Goal: Task Accomplishment & Management: Use online tool/utility

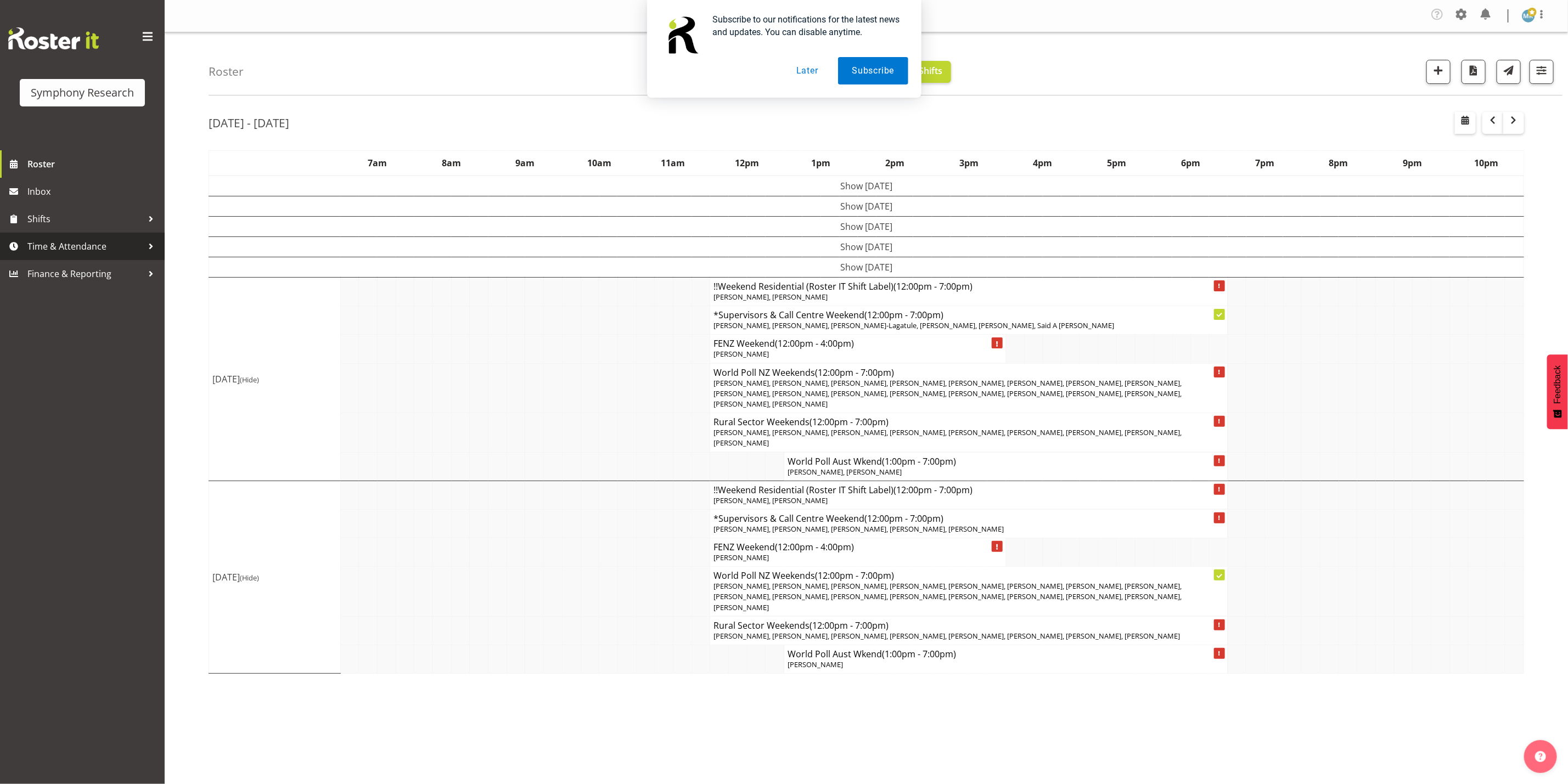
click at [84, 249] on span "Time & Attendance" at bounding box center [85, 246] width 115 height 16
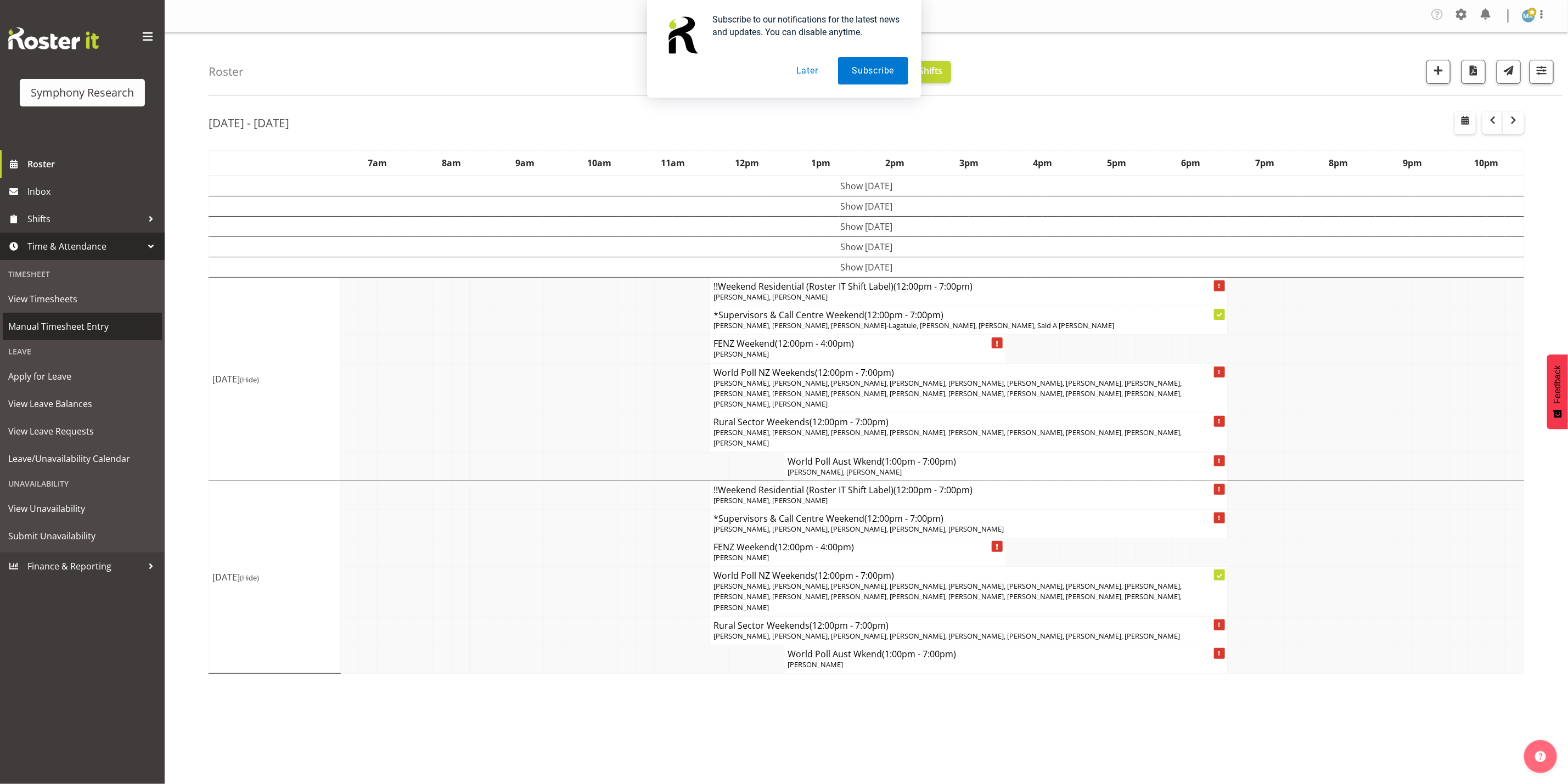
click at [45, 318] on span "Manual Timesheet Entry" at bounding box center [82, 326] width 148 height 16
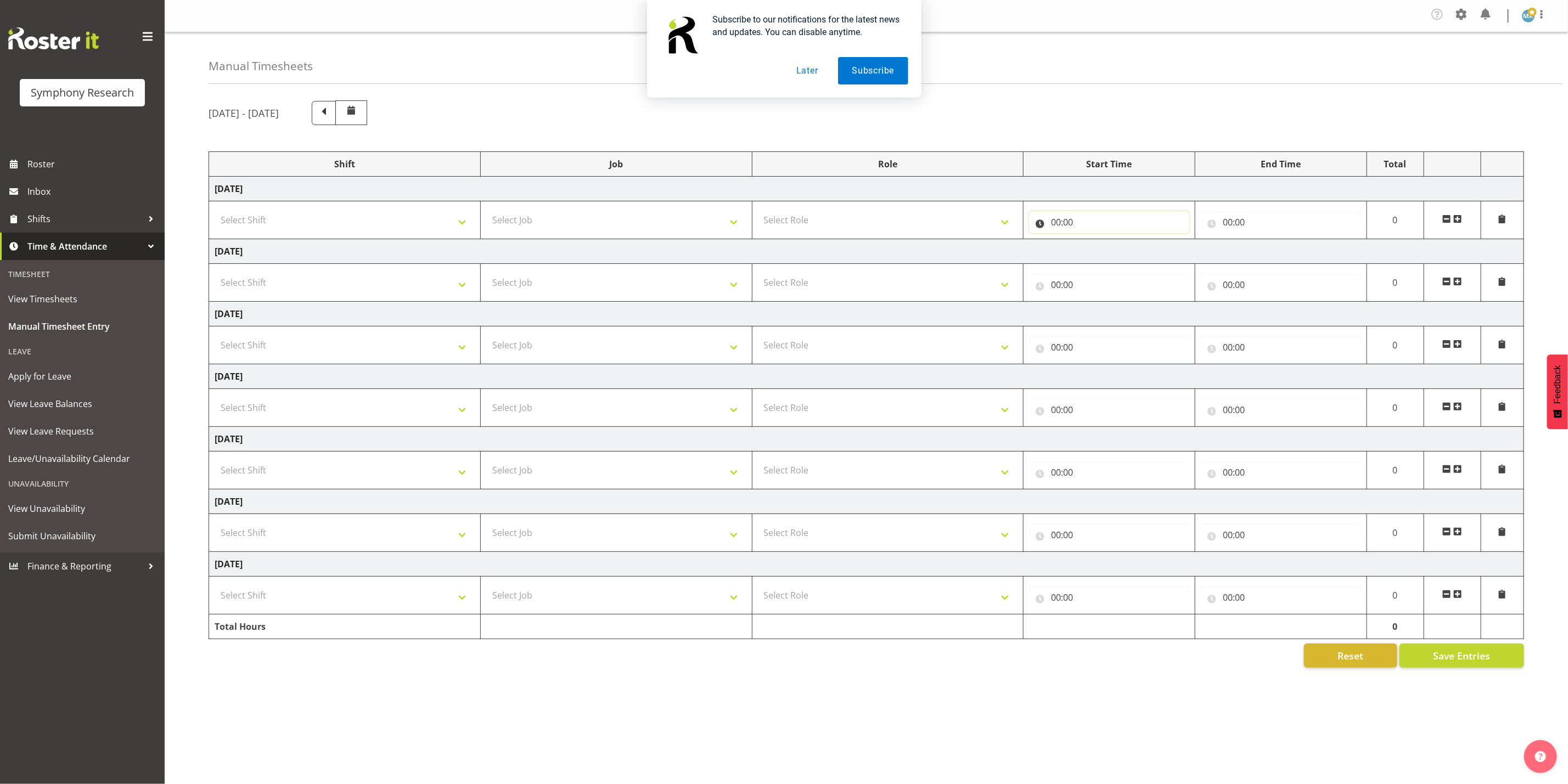
click at [1128, 223] on input "00:00" at bounding box center [1109, 222] width 160 height 22
click at [1100, 254] on select "00 01 02 03 04 05 06 07 08 09 10 11 12 13 14 15 16 17 18 19 20 21 22 23" at bounding box center [1104, 250] width 24 height 22
select select "13"
click at [1092, 241] on select "00 01 02 03 04 05 06 07 08 09 10 11 12 13 14 15 16 17 18 19 20 21 22 23" at bounding box center [1104, 250] width 24 height 22
type input "13:00"
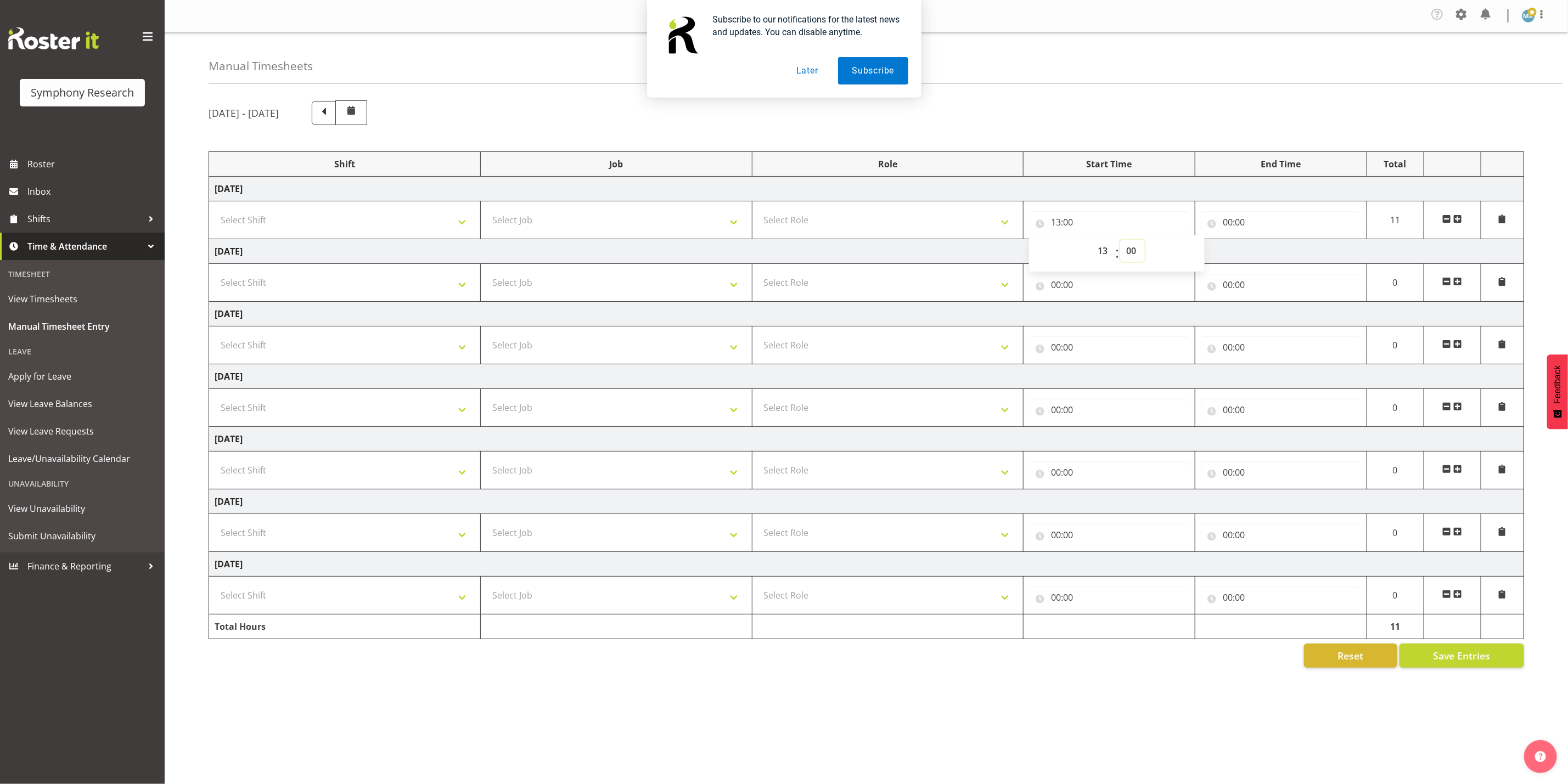
click at [1143, 250] on select "00 01 02 03 04 05 06 07 08 09 10 11 12 13 14 15 16 17 18 19 20 21 22 23 24 25 2…" at bounding box center [1132, 250] width 24 height 22
select select "39"
click at [1120, 241] on select "00 01 02 03 04 05 06 07 08 09 10 11 12 13 14 15 16 17 18 19 20 21 22 23 24 25 2…" at bounding box center [1132, 250] width 24 height 22
type input "13:39"
click at [1263, 220] on input "00:00" at bounding box center [1281, 222] width 160 height 22
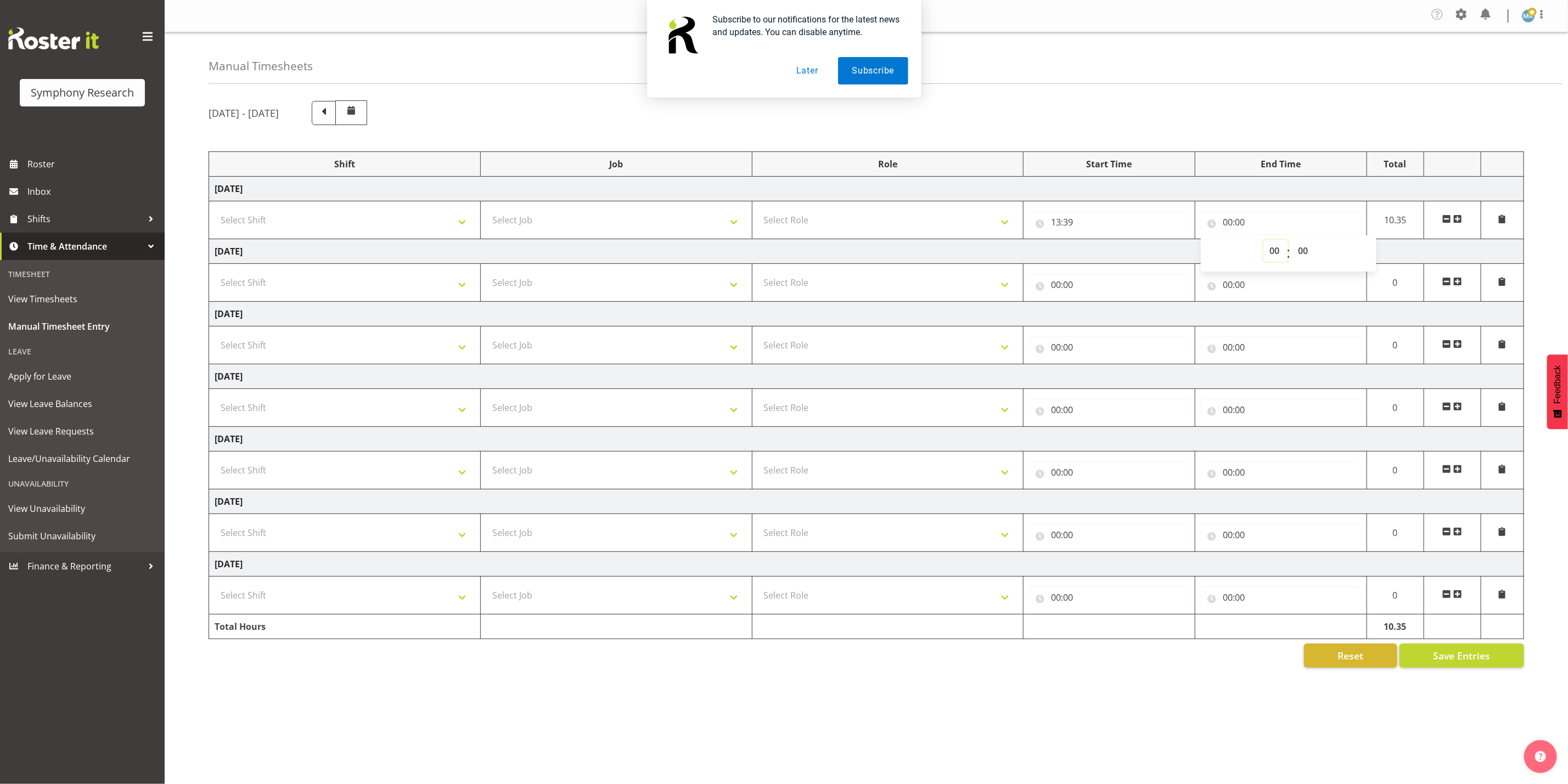
click at [1265, 245] on select "00 01 02 03 04 05 06 07 08 09 10 11 12 13 14 15 16 17 18 19 20 21 22 23" at bounding box center [1275, 250] width 24 height 22
select select "14"
click at [1263, 241] on select "00 01 02 03 04 05 06 07 08 09 10 11 12 13 14 15 16 17 18 19 20 21 22 23" at bounding box center [1275, 250] width 24 height 22
type input "14:00"
drag, startPoint x: 1311, startPoint y: 245, endPoint x: 1309, endPoint y: 237, distance: 8.2
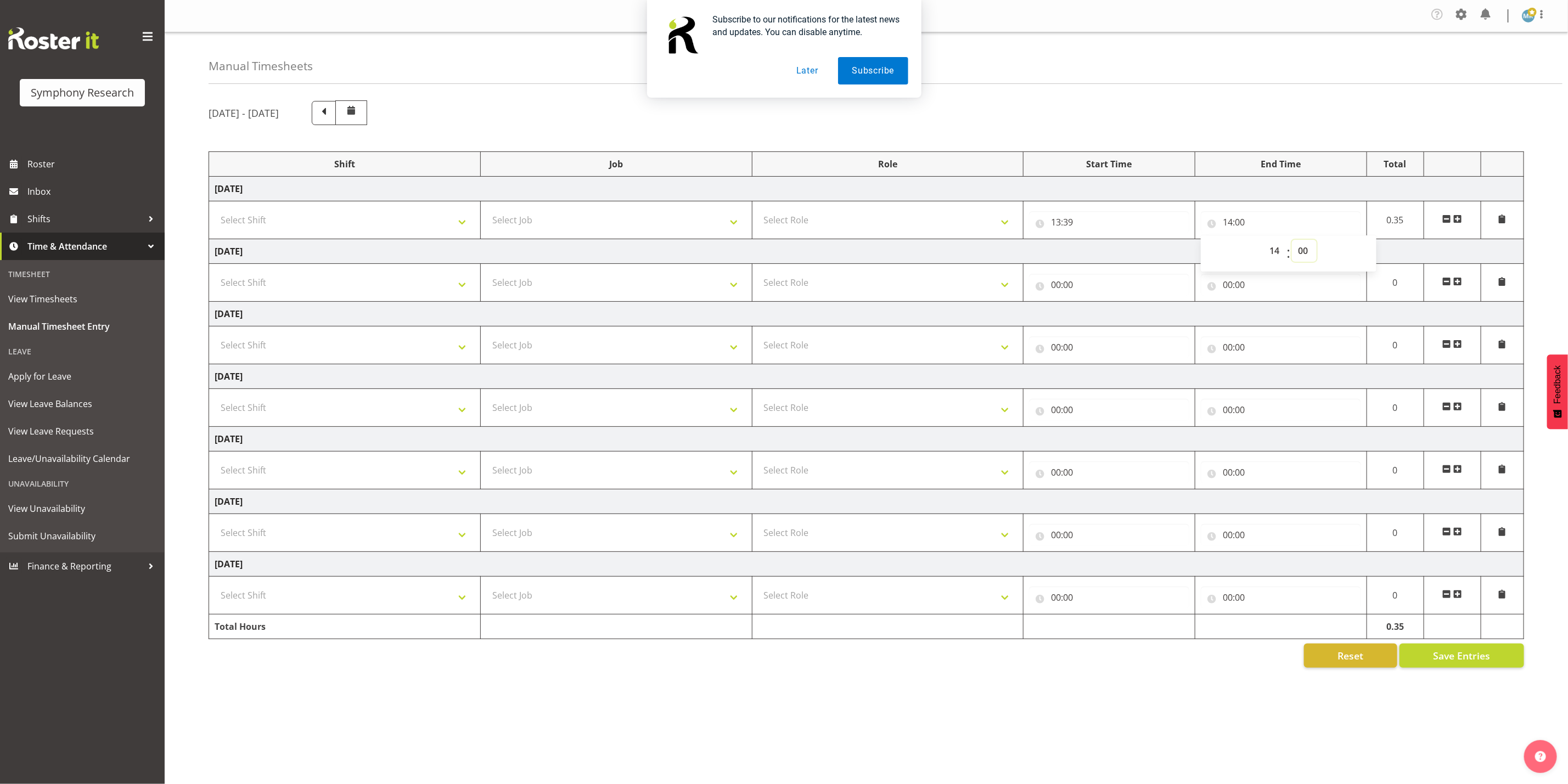
click at [1311, 245] on select "00 01 02 03 04 05 06 07 08 09 10 11 12 13 14 15 16 17 18 19 20 21 22 23 24 25 2…" at bounding box center [1304, 250] width 24 height 22
select select "50"
click at [1292, 241] on select "00 01 02 03 04 05 06 07 08 09 10 11 12 13 14 15 16 17 18 19 20 21 22 23 24 25 2…" at bounding box center [1304, 250] width 24 height 22
type input "14:50"
